Goal: Understand site structure: Grasp the organization and layout of the website

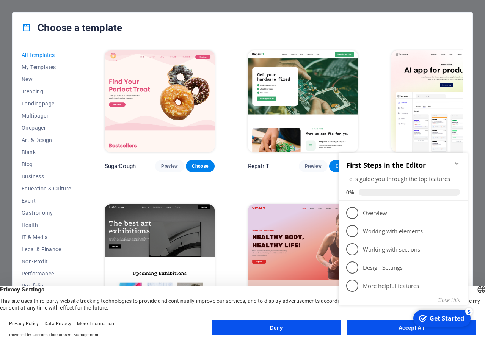
click at [457, 163] on icon "Minimize checklist" at bounding box center [457, 164] width 6 height 6
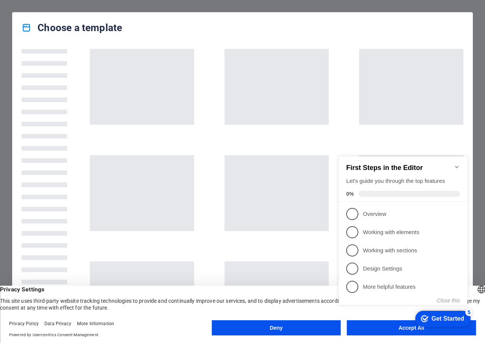
click at [307, 316] on div "English Deutsch English Deutsch Privacy Settings This site uses third-party web…" at bounding box center [242, 314] width 485 height 57
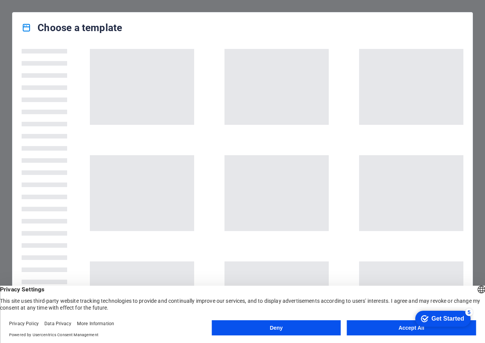
click at [306, 322] on button "Deny" at bounding box center [276, 327] width 129 height 15
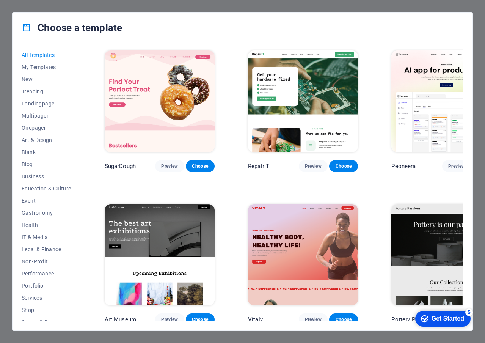
click at [259, 93] on img at bounding box center [303, 101] width 110 height 102
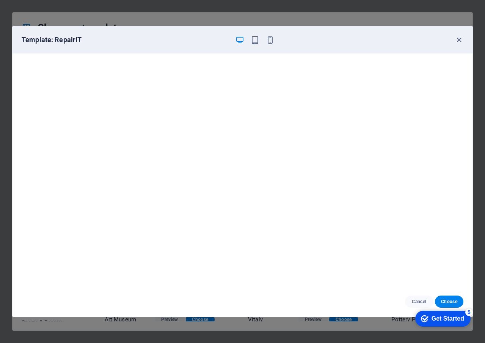
click at [466, 299] on div "Cancel Choose" at bounding box center [243, 302] width 460 height 30
click at [449, 301] on span "Choose" at bounding box center [449, 302] width 16 height 6
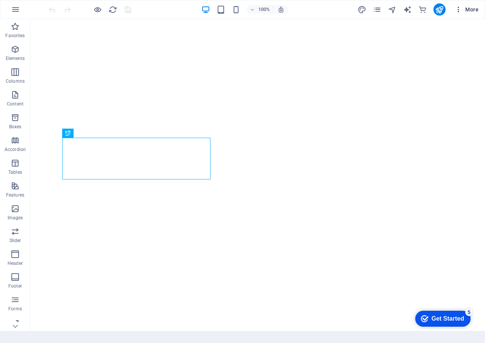
click at [468, 8] on span "More" at bounding box center [467, 10] width 24 height 8
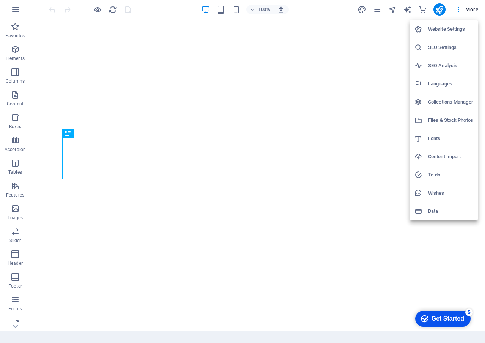
click at [459, 11] on div at bounding box center [242, 171] width 485 height 343
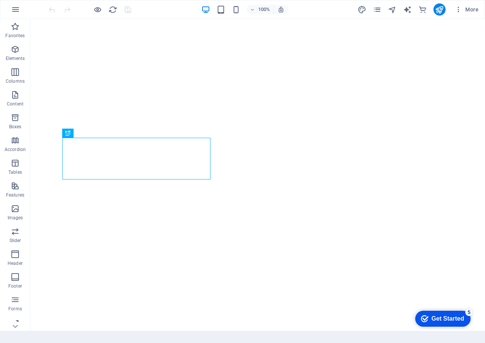
click at [459, 11] on icon "button" at bounding box center [459, 10] width 8 height 8
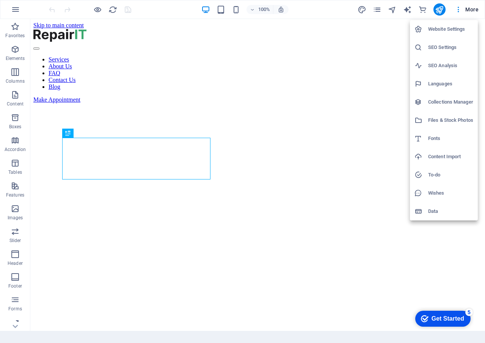
click at [344, 114] on div at bounding box center [242, 171] width 485 height 343
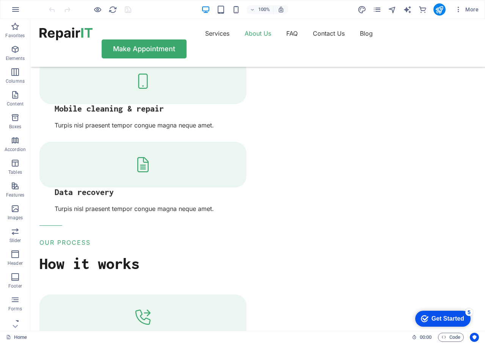
scroll to position [1101, 0]
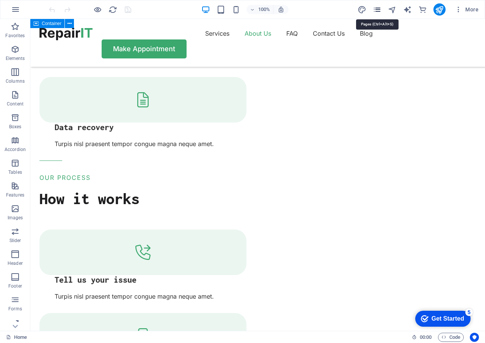
click at [380, 11] on icon "pages" at bounding box center [377, 9] width 9 height 9
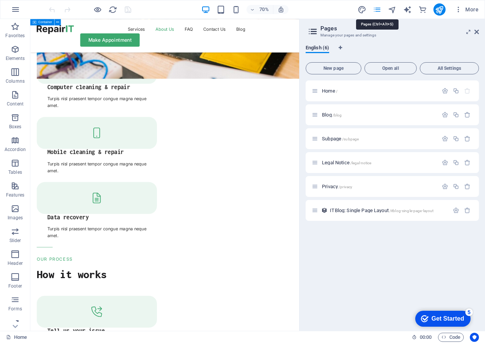
click at [380, 11] on icon "pages" at bounding box center [377, 9] width 9 height 9
click at [11, 329] on icon at bounding box center [15, 326] width 11 height 11
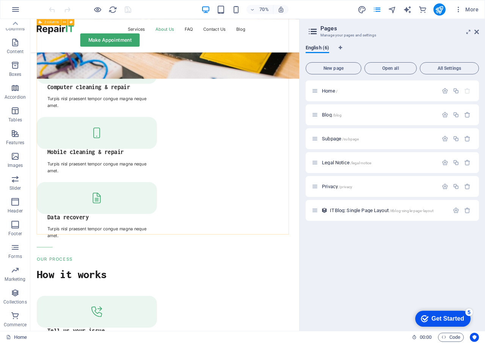
click at [11, 329] on span "Commerce" at bounding box center [15, 320] width 30 height 18
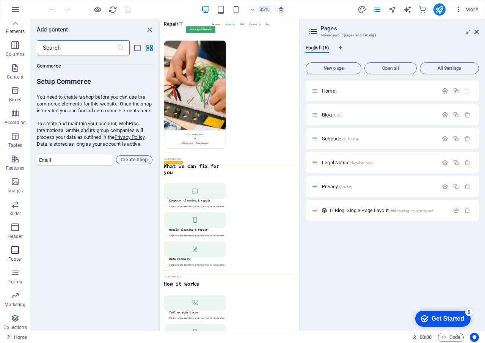
scroll to position [0, 0]
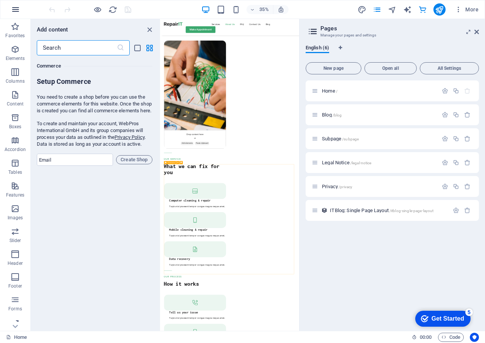
click at [15, 12] on icon "button" at bounding box center [15, 9] width 9 height 9
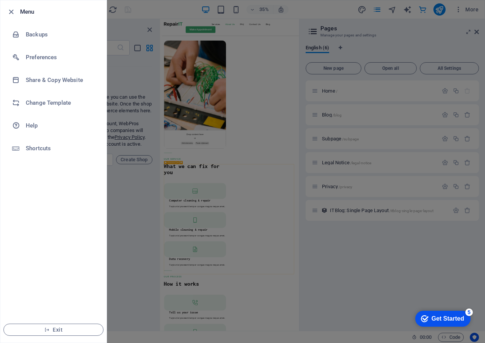
click at [133, 144] on div at bounding box center [242, 171] width 485 height 343
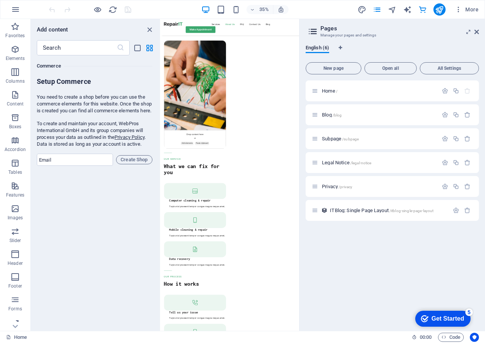
click at [427, 315] on div "checkmark Get Started 5" at bounding box center [442, 319] width 43 height 8
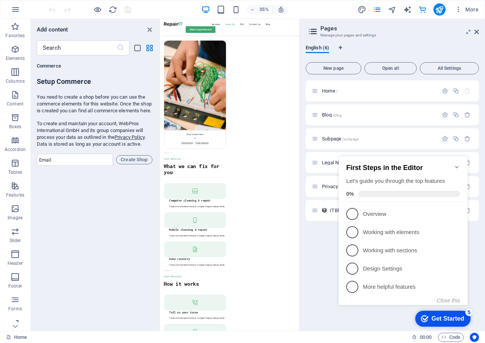
click at [454, 165] on icon "Minimize checklist" at bounding box center [457, 167] width 6 height 6
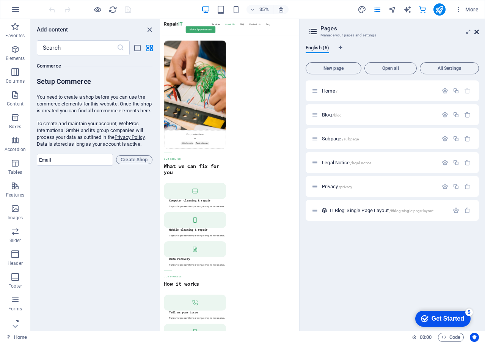
click at [475, 31] on icon at bounding box center [477, 32] width 5 height 6
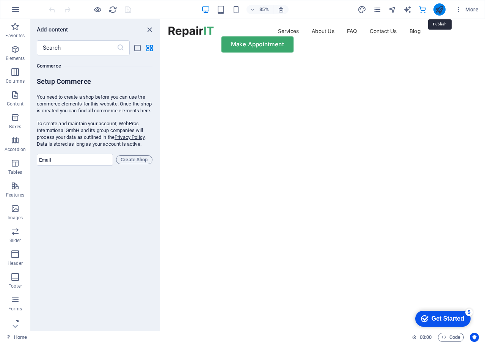
click at [439, 11] on icon "publish" at bounding box center [439, 9] width 9 height 9
